Goal: Communication & Community: Connect with others

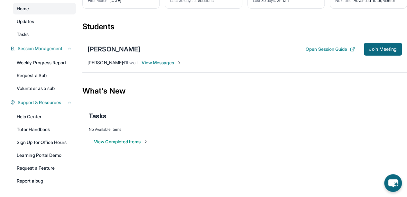
scroll to position [59, 0]
click at [153, 61] on span "View Messages" at bounding box center [161, 63] width 40 height 6
click at [163, 61] on span "View Messages" at bounding box center [161, 63] width 40 height 6
click at [151, 63] on span "View Messages" at bounding box center [161, 63] width 40 height 6
click at [101, 65] on span "Nitin Yadav :" at bounding box center [105, 62] width 36 height 5
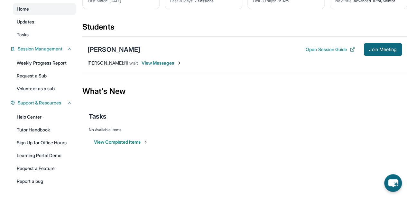
click at [184, 66] on div "Avery Turner Open Session Guide Join Meeting Nitin Yadav : I'll wait View Messa…" at bounding box center [244, 54] width 324 height 37
click at [177, 62] on img at bounding box center [179, 62] width 5 height 5
click at [160, 67] on div "Avery Turner Open Session Guide Join Meeting Nitin Yadav : I'll wait View Messa…" at bounding box center [244, 54] width 324 height 37
click at [147, 62] on span "View Messages" at bounding box center [161, 63] width 40 height 6
click at [104, 49] on div "[PERSON_NAME]" at bounding box center [113, 49] width 53 height 9
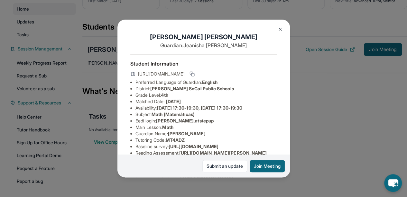
click at [280, 27] on img at bounding box center [279, 29] width 5 height 5
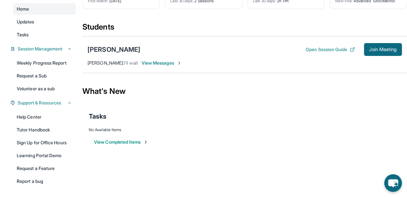
click at [155, 63] on span "View Messages" at bounding box center [161, 63] width 40 height 6
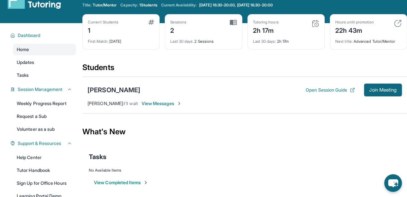
scroll to position [17, 0]
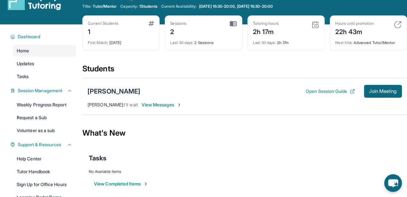
click at [114, 92] on div "[PERSON_NAME]" at bounding box center [113, 91] width 53 height 9
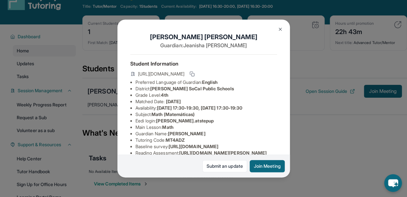
click at [346, 74] on div "Avery Turner Guardian: Jeanisha Turner Student Information https://student-port…" at bounding box center [203, 98] width 407 height 197
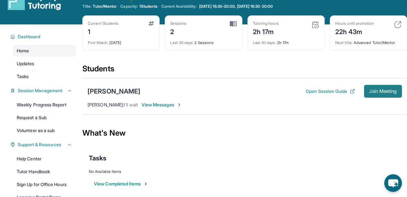
click at [380, 89] on span "Join Meeting" at bounding box center [383, 91] width 28 height 4
click at [390, 183] on icon "chat-button" at bounding box center [392, 183] width 11 height 9
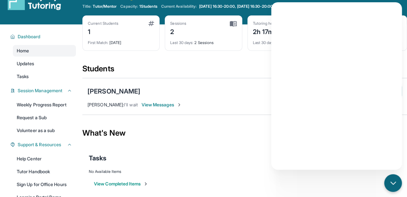
click at [229, 119] on div "What's New" at bounding box center [244, 133] width 324 height 28
click at [242, 106] on div "Avery Turner Open Session Guide Join Meeting Nitin Yadav : I'll wait View Messa…" at bounding box center [244, 96] width 324 height 37
click at [396, 186] on icon "chat-button" at bounding box center [393, 183] width 8 height 8
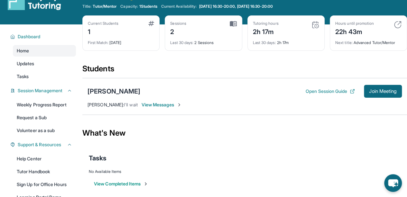
click at [146, 102] on span "View Messages" at bounding box center [161, 105] width 40 height 6
click at [177, 105] on img at bounding box center [179, 104] width 5 height 5
click at [159, 103] on span "View Messages" at bounding box center [161, 105] width 40 height 6
click at [107, 105] on span "Nitin Yadav :" at bounding box center [105, 104] width 36 height 5
click at [315, 91] on button "Open Session Guide" at bounding box center [329, 91] width 49 height 6
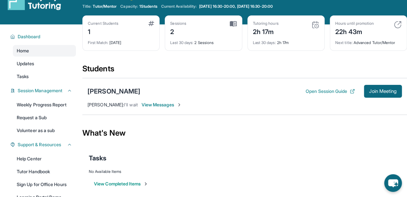
click at [166, 102] on span "View Messages" at bounding box center [161, 105] width 40 height 6
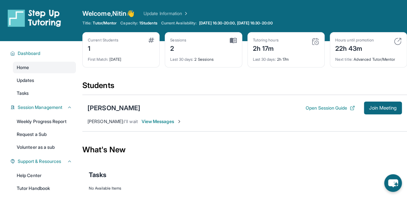
click at [125, 121] on span "I'll wait" at bounding box center [131, 121] width 14 height 5
click at [380, 104] on button "Join Meeting" at bounding box center [383, 108] width 38 height 13
click at [226, 119] on img at bounding box center [225, 121] width 5 height 5
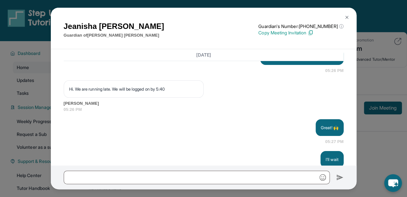
scroll to position [1396, 0]
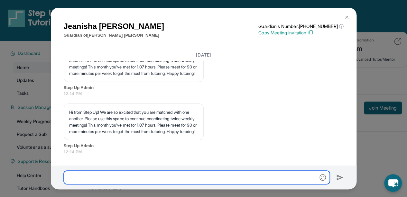
click at [142, 176] on input "text" at bounding box center [197, 178] width 266 height 14
click at [177, 176] on input "**********" at bounding box center [197, 178] width 266 height 14
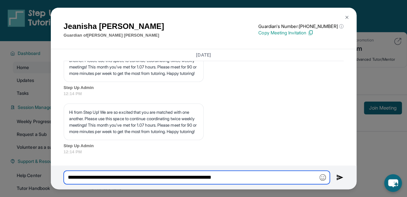
click at [234, 175] on input "**********" at bounding box center [197, 178] width 266 height 14
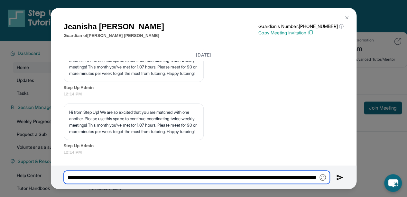
scroll to position [0, 268]
click at [285, 177] on input "**********" at bounding box center [197, 177] width 266 height 13
type input "**********"
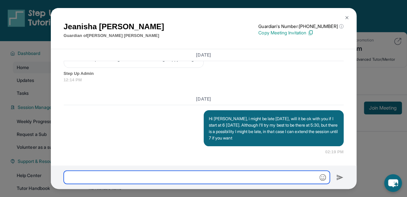
scroll to position [1468, 0]
